Goal: Task Accomplishment & Management: Complete application form

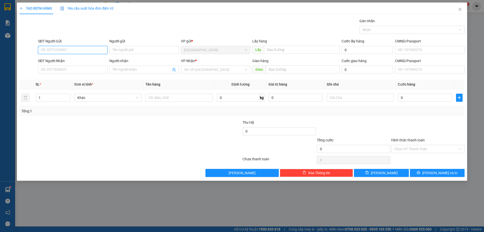
click at [81, 50] on input "SĐT Người Gửi" at bounding box center [72, 50] width 69 height 8
type input "0941399988"
click at [66, 72] on input "SĐT Người Nhận" at bounding box center [72, 70] width 69 height 8
type input "0933124562"
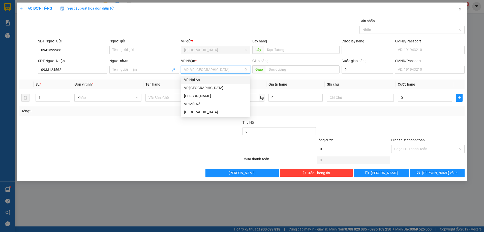
drag, startPoint x: 206, startPoint y: 69, endPoint x: 200, endPoint y: 96, distance: 27.0
click at [206, 70] on input "search" at bounding box center [214, 70] width 60 height 8
click at [201, 96] on div "[PERSON_NAME]" at bounding box center [215, 96] width 63 height 6
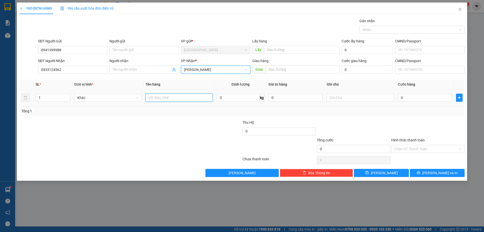
click at [180, 98] on input "text" at bounding box center [179, 98] width 67 height 8
type input "hso"
type input "3"
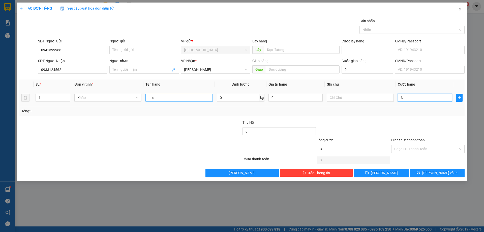
type input "30"
click at [406, 152] on div "Chọn HT Thanh Toán" at bounding box center [427, 149] width 73 height 8
type input "30.000"
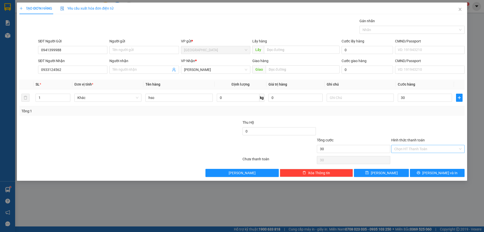
type input "30.000"
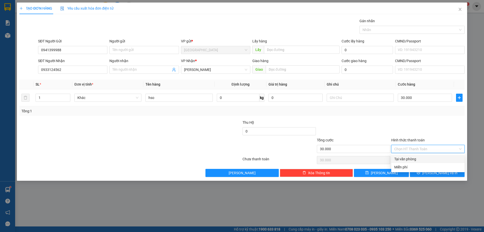
click at [409, 157] on div "Tại văn phòng" at bounding box center [427, 159] width 67 height 6
type input "0"
click at [433, 172] on span "[PERSON_NAME] và In" at bounding box center [439, 173] width 35 height 6
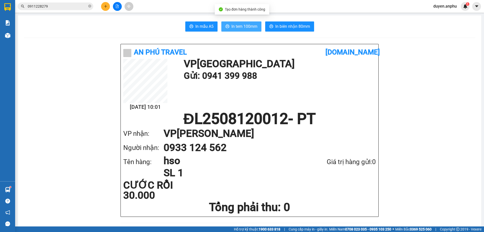
click at [235, 29] on span "In tem 100mm" at bounding box center [245, 26] width 26 height 6
click at [105, 6] on icon "plus" at bounding box center [106, 7] width 4 height 4
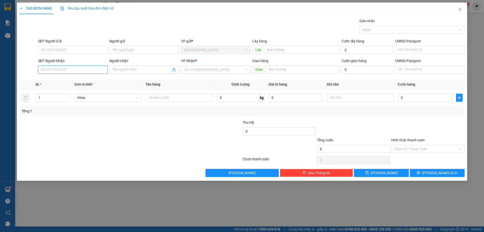
click at [100, 70] on input "SĐT Người Nhận" at bounding box center [72, 70] width 69 height 8
type input "0912224483"
click at [66, 81] on div "0912224483" at bounding box center [72, 80] width 63 height 6
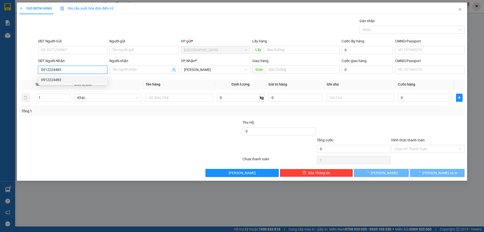
type input "40.000"
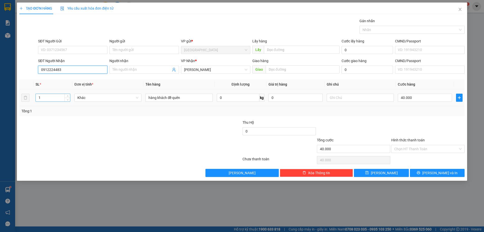
type input "0912224483"
drag, startPoint x: 38, startPoint y: 99, endPoint x: 0, endPoint y: 110, distance: 39.2
click at [0, 110] on div "TẠO ĐƠN HÀNG Yêu cầu xuất hóa đơn điện tử Transit Pickup Surcharge Ids Transit …" at bounding box center [242, 116] width 484 height 232
type input "4"
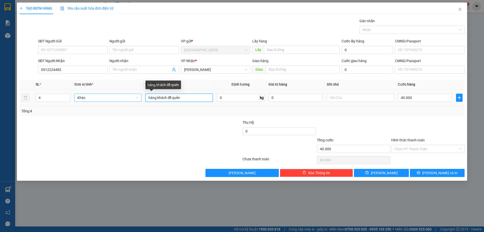
drag, startPoint x: 190, startPoint y: 101, endPoint x: 108, endPoint y: 96, distance: 82.6
click at [110, 96] on tr "4 Khác hàng khách để quên 0 kg 0 40.000" at bounding box center [241, 97] width 445 height 17
type input "4 vali"
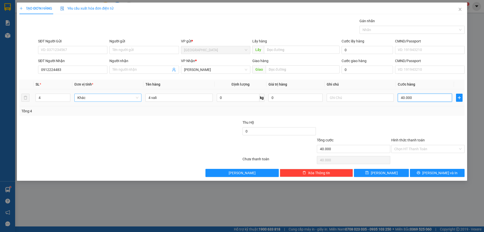
type input "2"
type input "23"
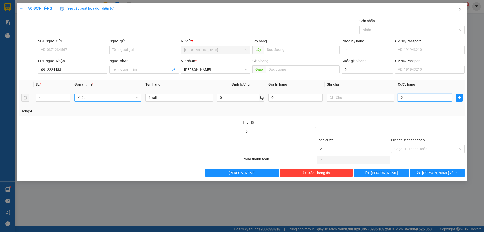
type input "23"
type input "230"
type input "230.000"
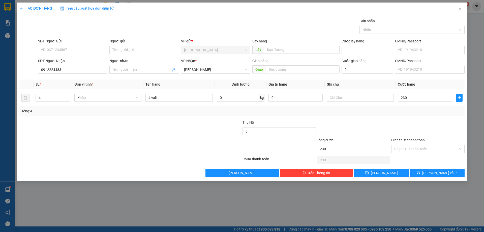
type input "230.000"
click at [392, 120] on div at bounding box center [428, 129] width 74 height 18
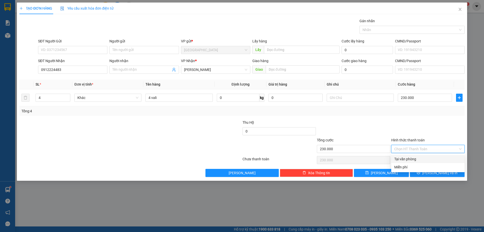
click at [406, 149] on input "Hình thức thanh toán" at bounding box center [426, 149] width 64 height 8
click at [407, 157] on div "Tại văn phòng" at bounding box center [427, 159] width 67 height 6
type input "0"
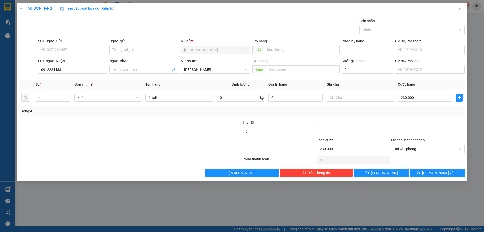
click at [425, 177] on div "TẠO ĐƠN HÀNG Yêu cầu xuất hóa đơn điện tử Transit Pickup Surcharge Ids Transit …" at bounding box center [242, 92] width 450 height 178
click at [426, 173] on button "[PERSON_NAME] và In" at bounding box center [437, 173] width 55 height 8
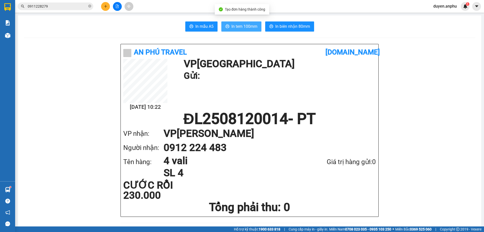
click at [237, 27] on span "In tem 100mm" at bounding box center [245, 26] width 26 height 6
